Goal: Find specific page/section: Find specific page/section

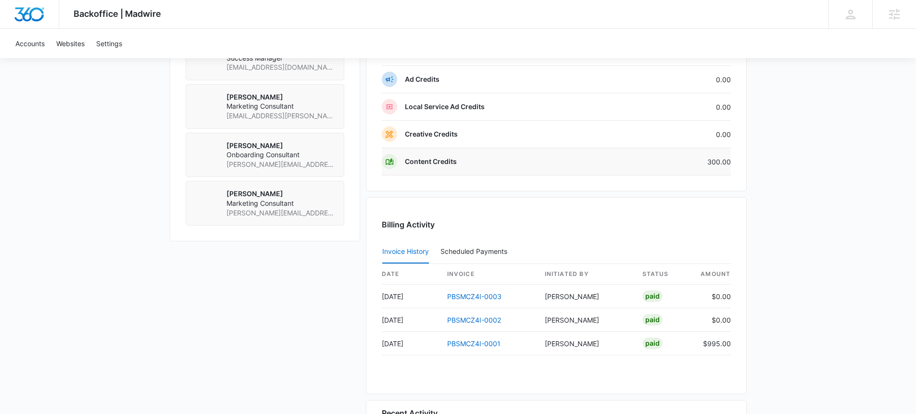
scroll to position [766, 0]
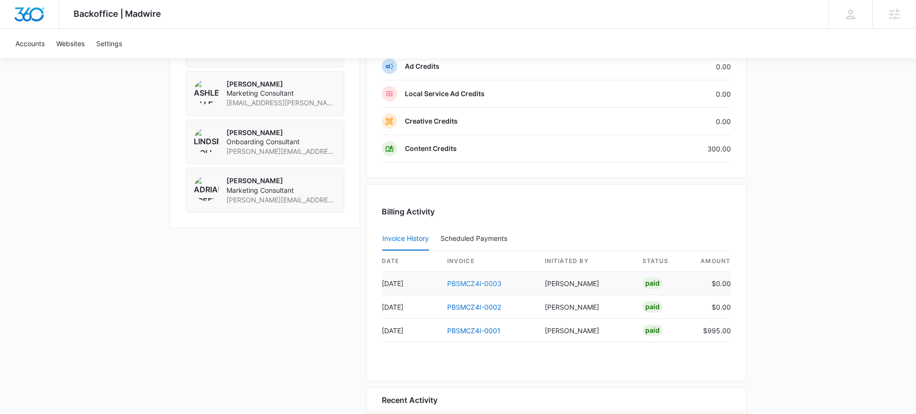
click at [476, 280] on link "PBSMCZ4I-0003" at bounding box center [474, 283] width 54 height 8
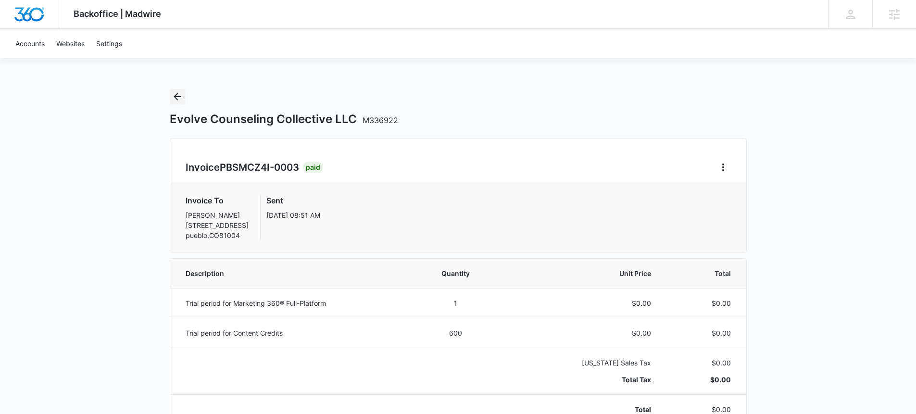
click at [184, 98] on button "Back" at bounding box center [177, 96] width 15 height 15
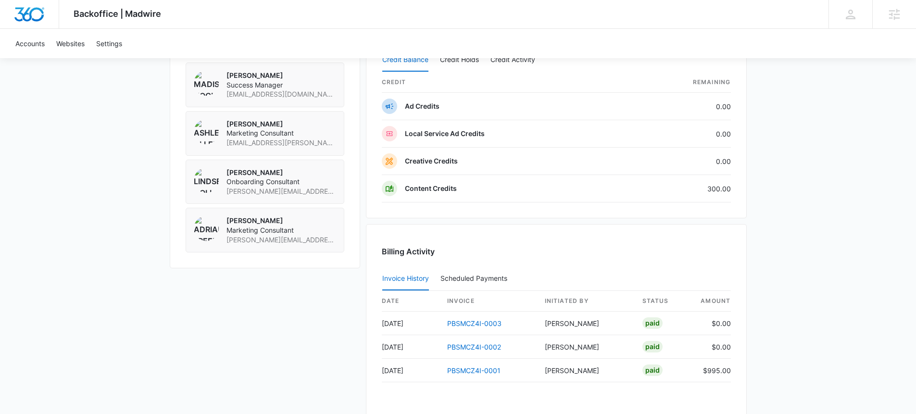
scroll to position [856, 0]
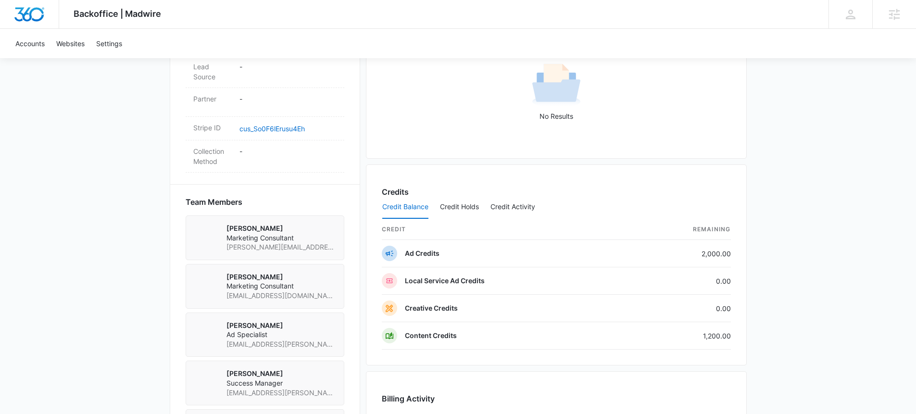
scroll to position [835, 0]
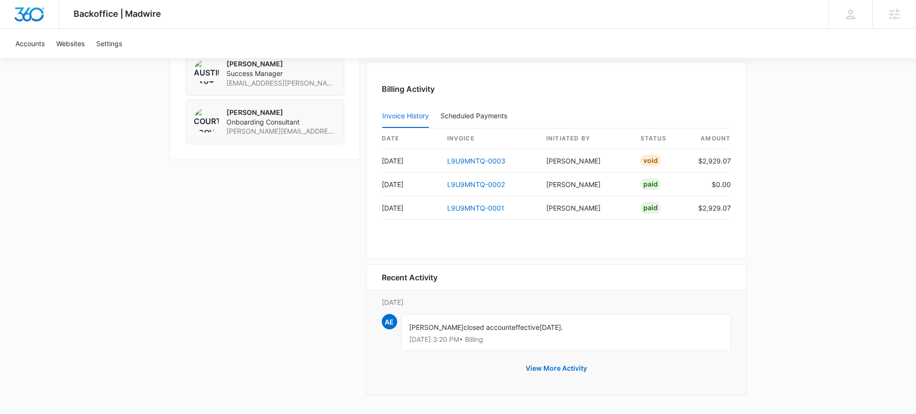
click at [679, 277] on div "Recent Activity" at bounding box center [556, 278] width 349 height 12
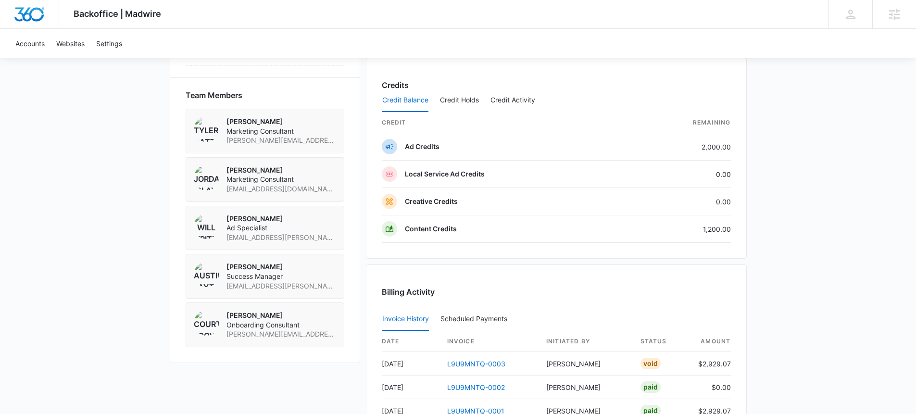
scroll to position [539, 0]
